Goal: Task Accomplishment & Management: Complete application form

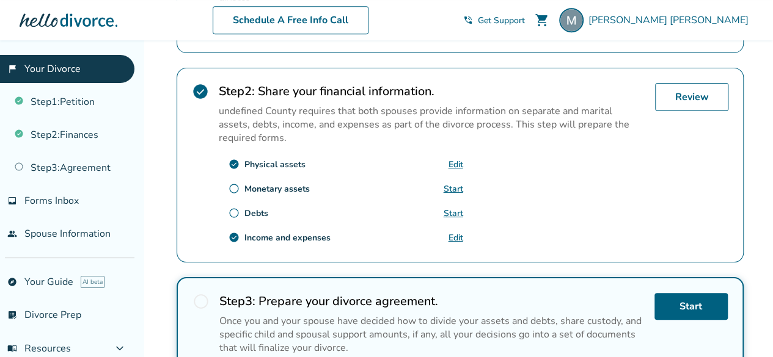
scroll to position [366, 0]
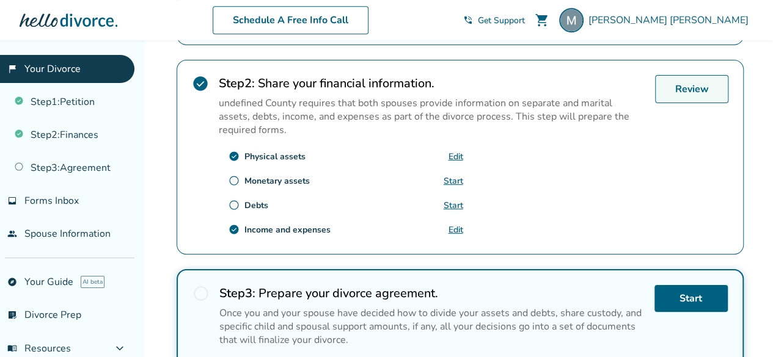
click at [678, 84] on link "Review" at bounding box center [691, 89] width 73 height 28
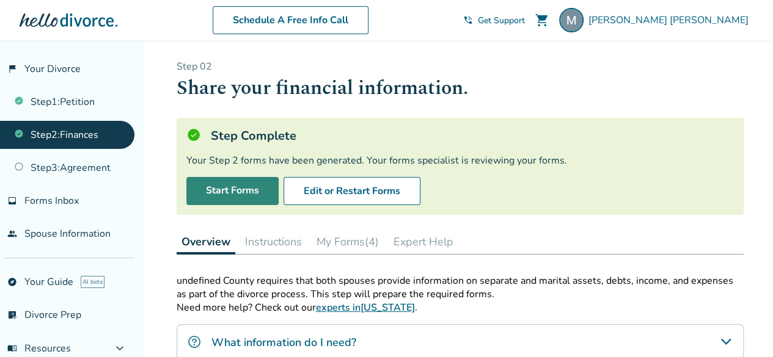
click at [246, 186] on link "Start Forms" at bounding box center [232, 191] width 92 height 28
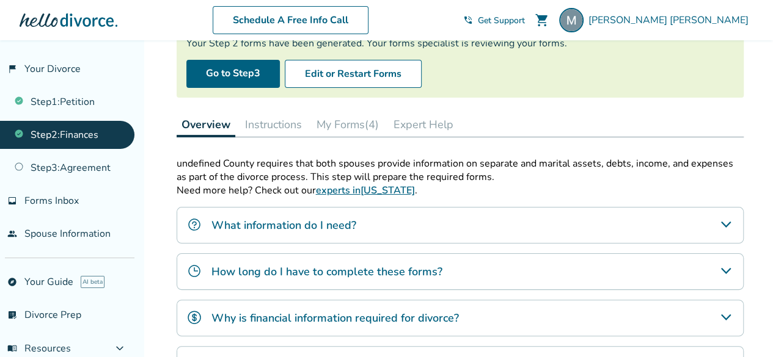
scroll to position [122, 0]
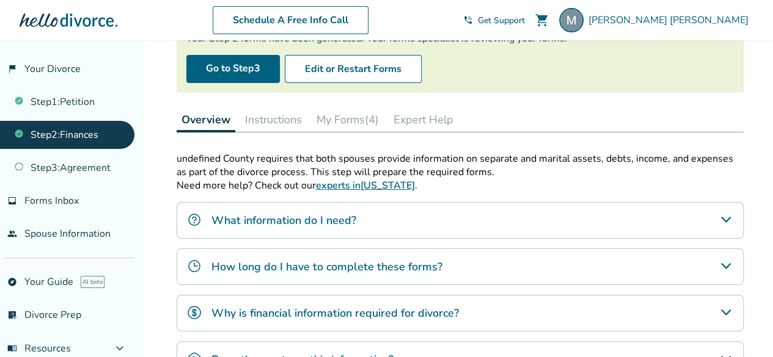
click at [352, 123] on button "My Forms (4)" at bounding box center [348, 120] width 72 height 24
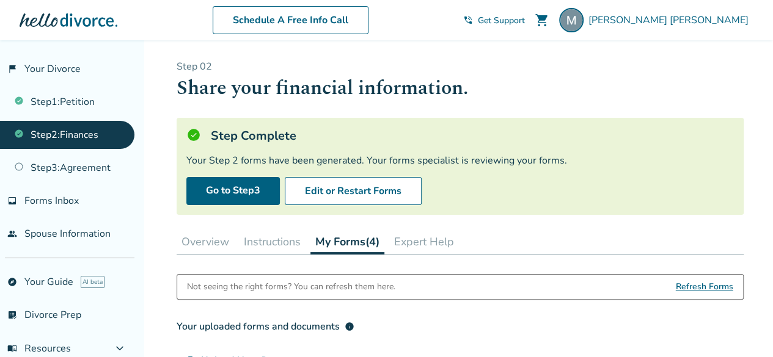
click at [209, 238] on button "Overview" at bounding box center [205, 242] width 57 height 24
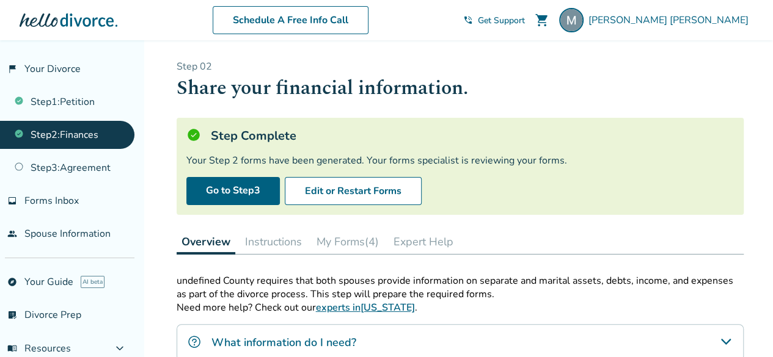
click at [255, 244] on button "Instructions" at bounding box center [273, 242] width 67 height 24
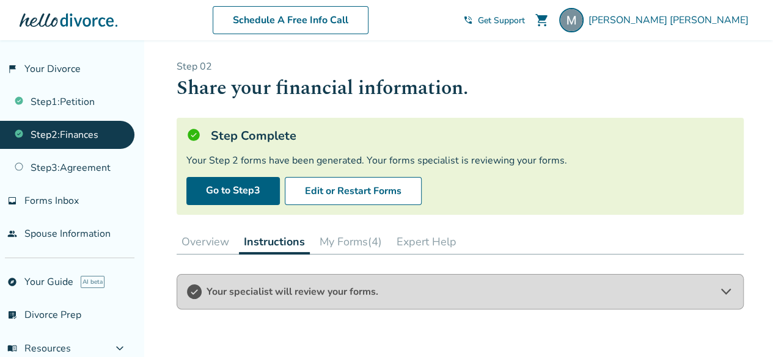
click at [60, 140] on link "Step 2 : Finances" at bounding box center [67, 135] width 134 height 28
click at [75, 22] on div at bounding box center [69, 20] width 98 height 24
click at [77, 134] on link "Step 2 : Finances" at bounding box center [67, 135] width 134 height 28
click at [73, 100] on link "Step 1 : Petition" at bounding box center [67, 102] width 134 height 28
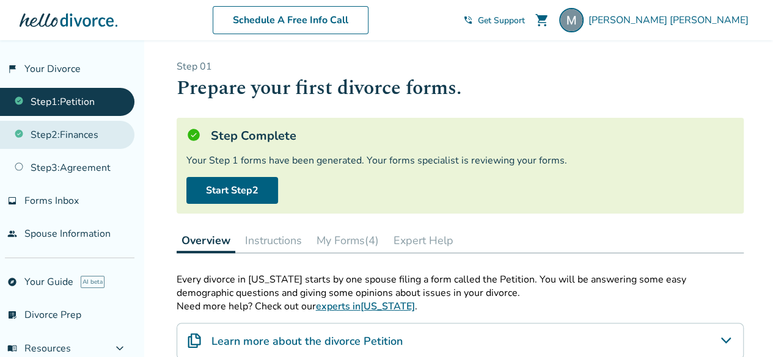
click at [66, 134] on link "Step 2 : Finances" at bounding box center [67, 135] width 134 height 28
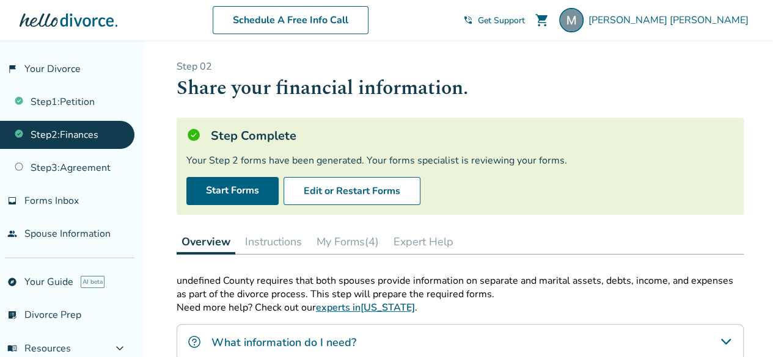
click at [68, 25] on div at bounding box center [69, 20] width 98 height 24
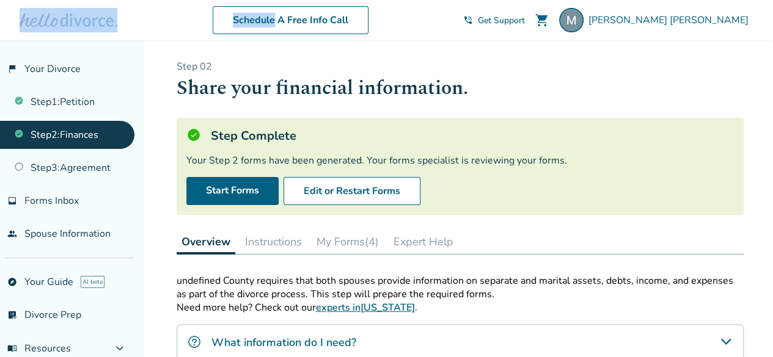
click at [68, 25] on div at bounding box center [69, 20] width 98 height 24
click at [70, 25] on div at bounding box center [69, 20] width 98 height 24
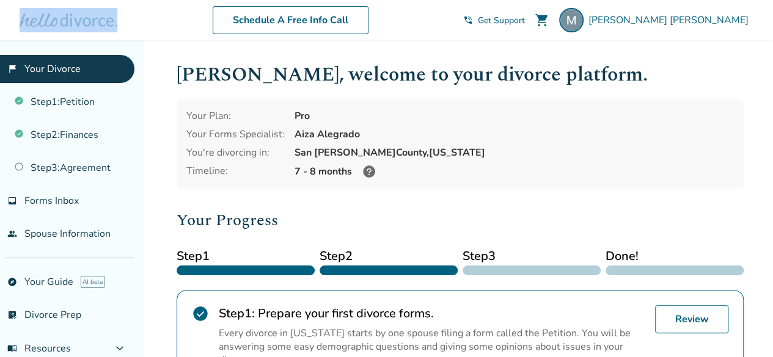
click at [92, 61] on link "flag_2 Your Divorce" at bounding box center [67, 69] width 134 height 28
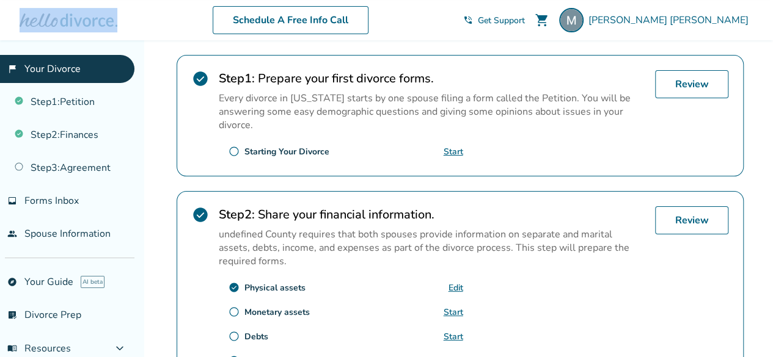
scroll to position [305, 0]
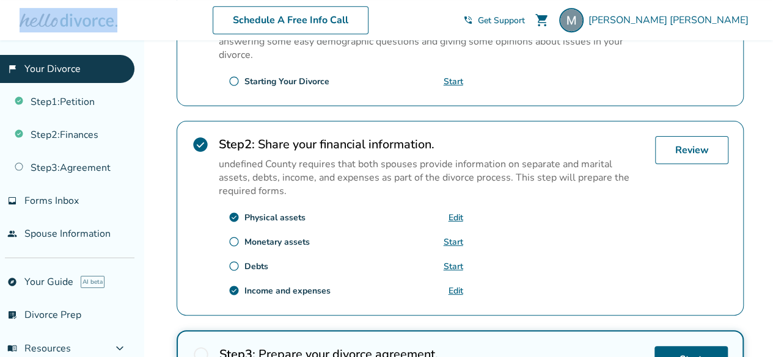
click at [459, 285] on link "Edit" at bounding box center [455, 291] width 15 height 12
